Goal: Entertainment & Leisure: Consume media (video, audio)

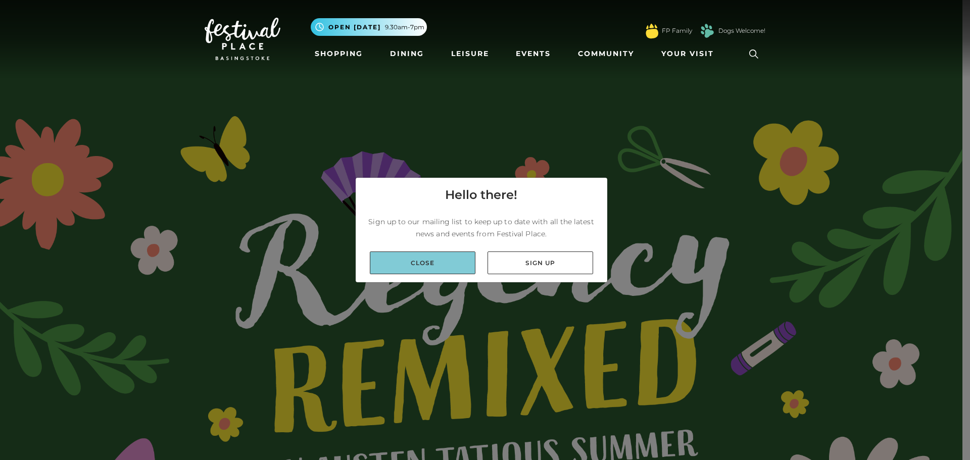
click at [447, 265] on link "Close" at bounding box center [423, 263] width 106 height 23
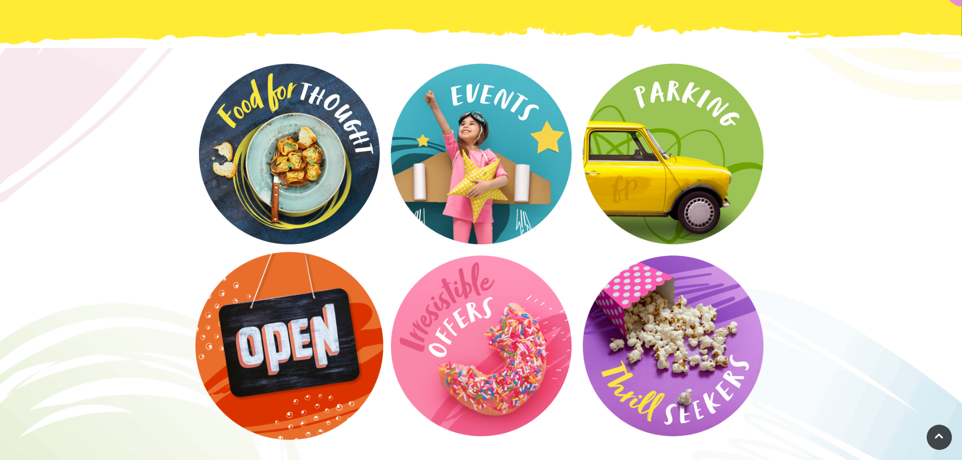
scroll to position [2071, 0]
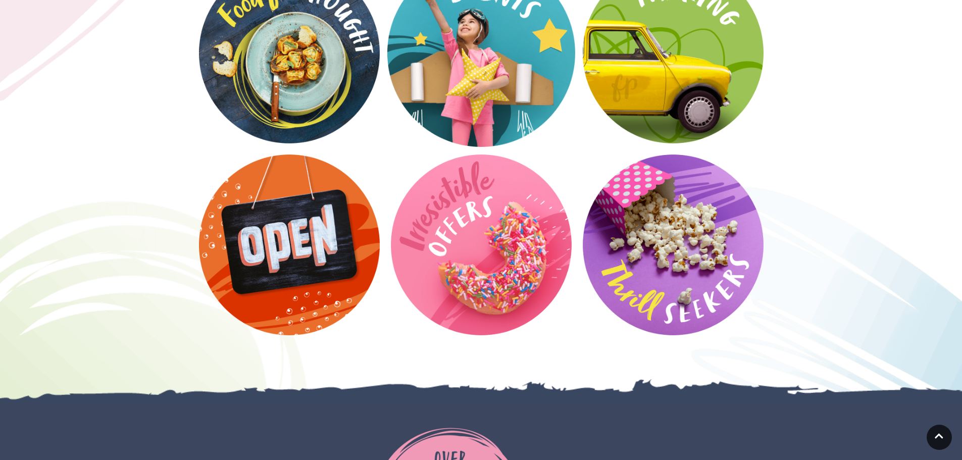
click at [490, 54] on video at bounding box center [481, 53] width 188 height 188
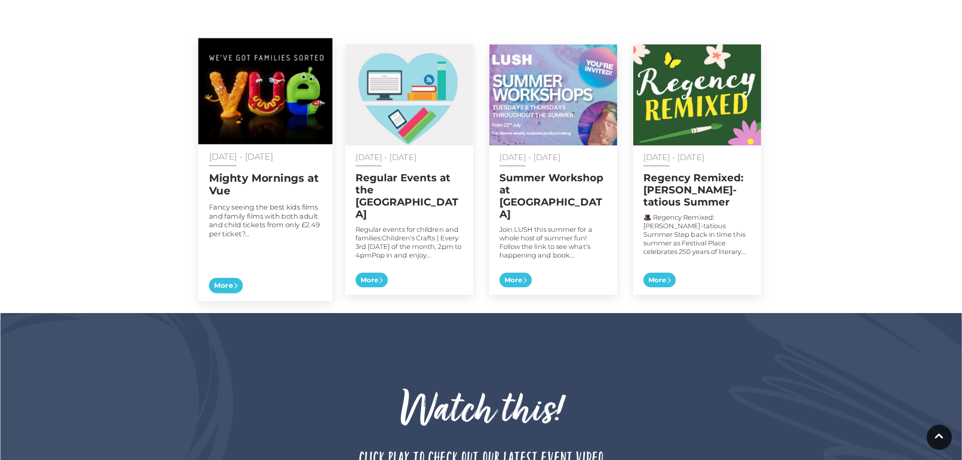
scroll to position [455, 0]
